Goal: Information Seeking & Learning: Learn about a topic

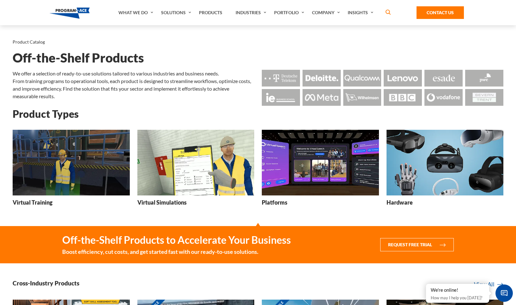
click at [59, 180] on img at bounding box center [71, 163] width 117 height 66
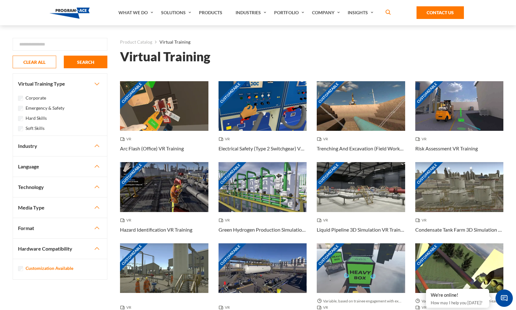
click at [35, 149] on button "Industry" at bounding box center [60, 146] width 94 height 20
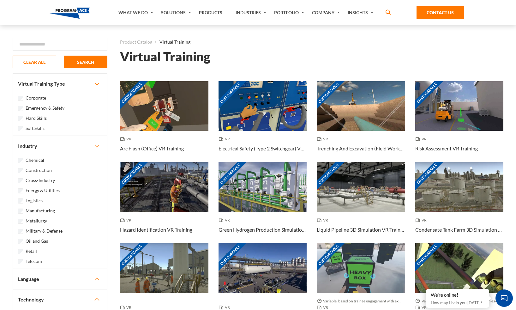
click at [35, 169] on label "Construction" at bounding box center [39, 170] width 26 height 7
